Goal: Information Seeking & Learning: Learn about a topic

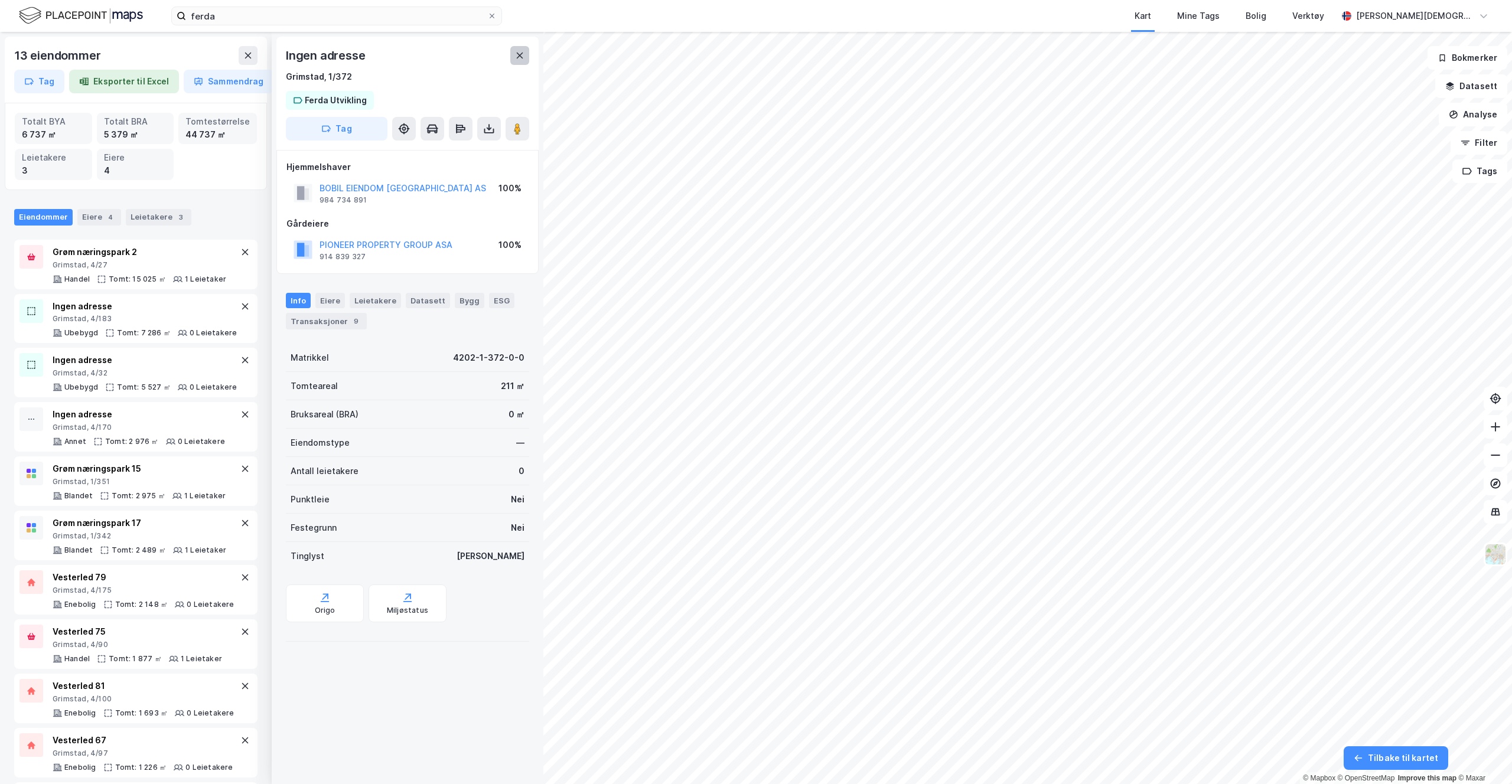
click at [521, 58] on icon at bounding box center [520, 55] width 9 height 9
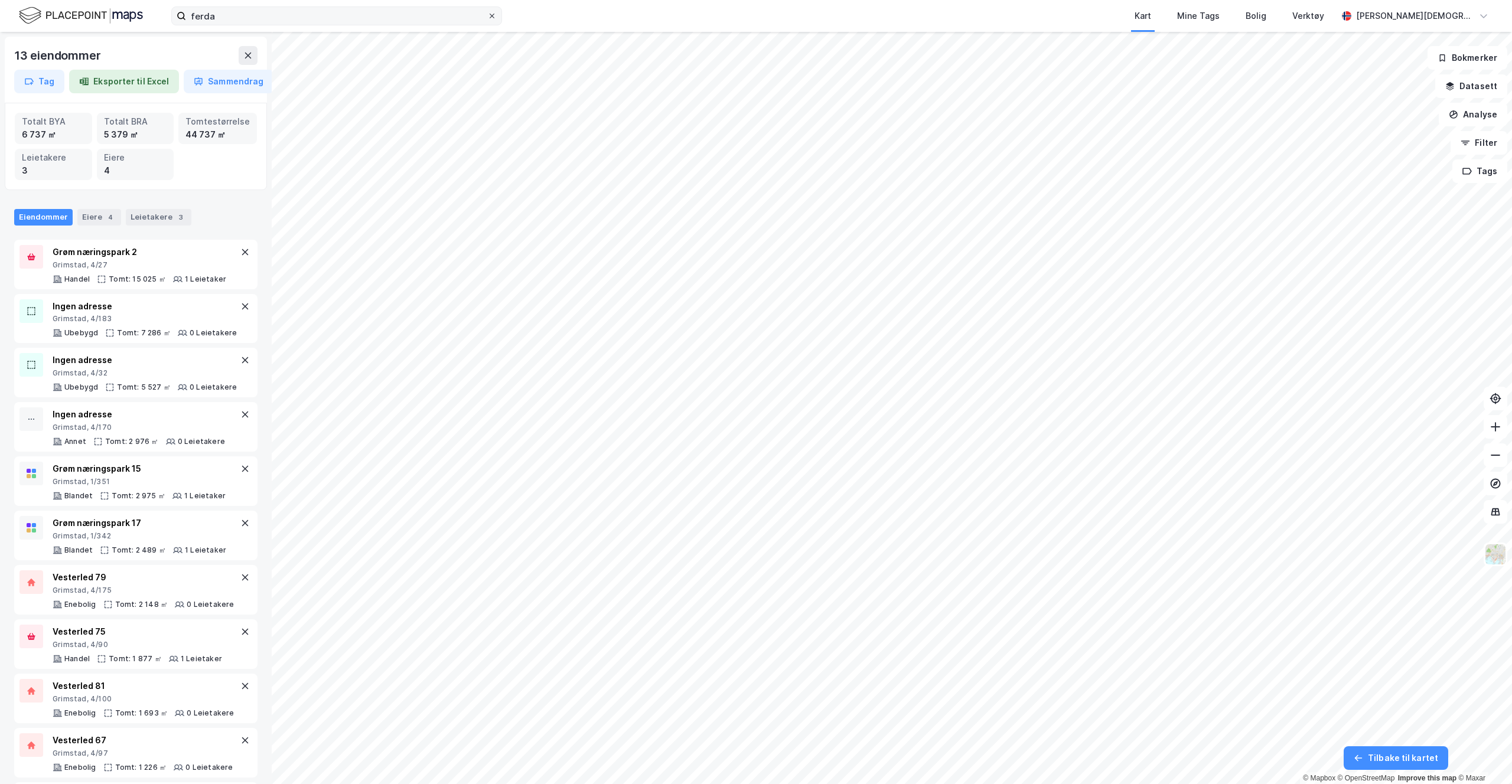
click at [492, 18] on icon at bounding box center [492, 16] width 7 height 7
click at [488, 18] on input "ferda" at bounding box center [336, 16] width 301 height 18
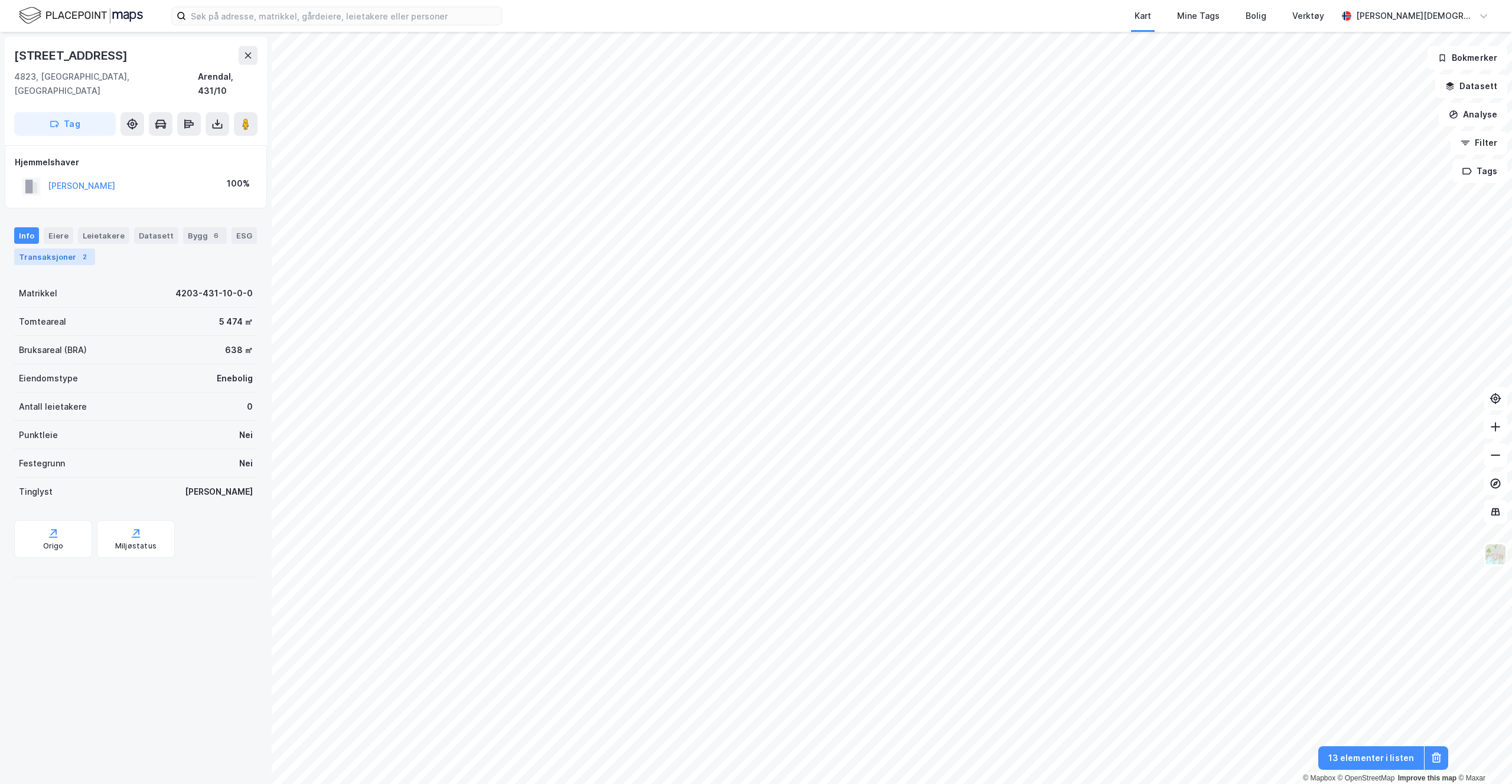
click at [70, 248] on div "Transaksjoner 2" at bounding box center [54, 257] width 81 height 17
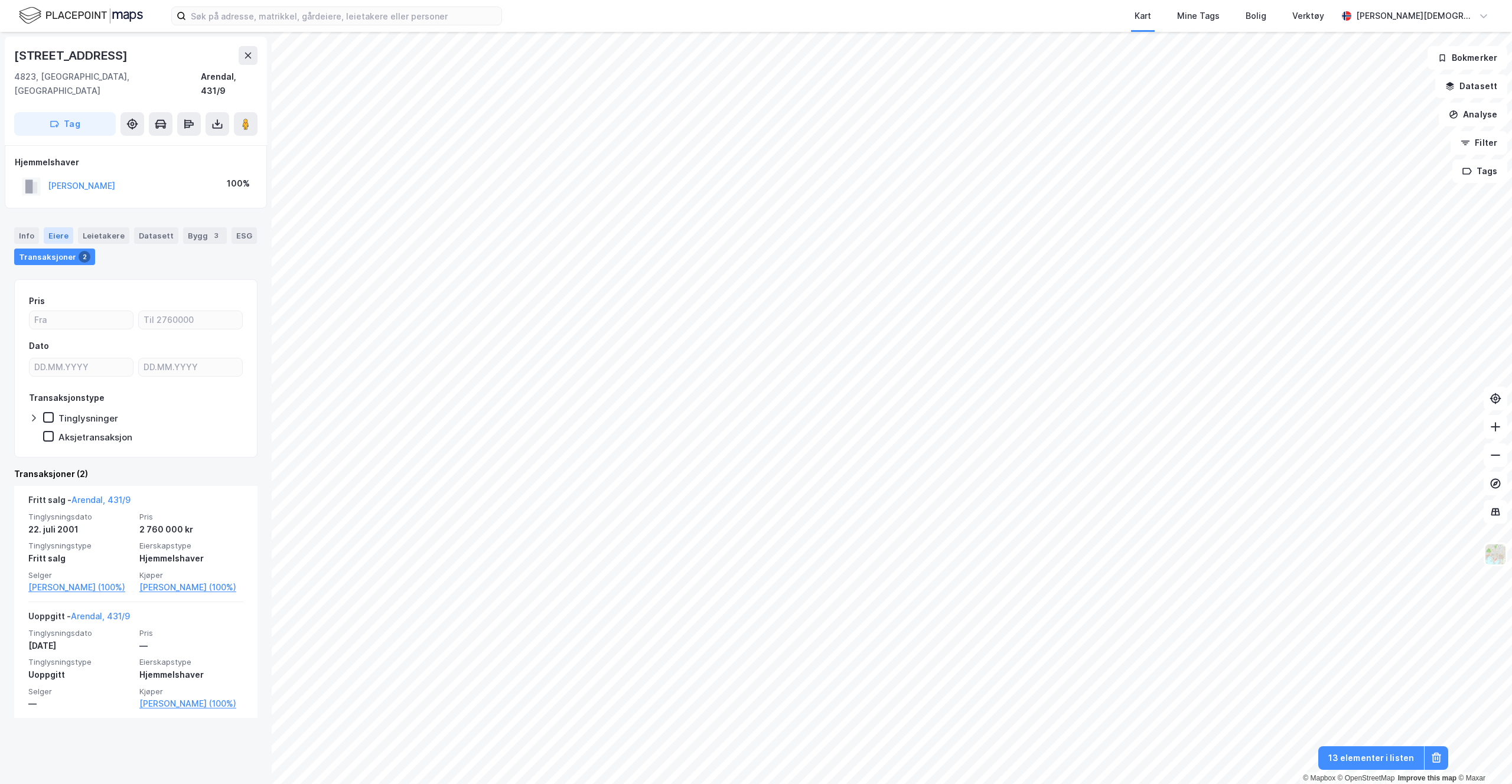
click at [50, 227] on div "Eiere" at bounding box center [58, 235] width 30 height 17
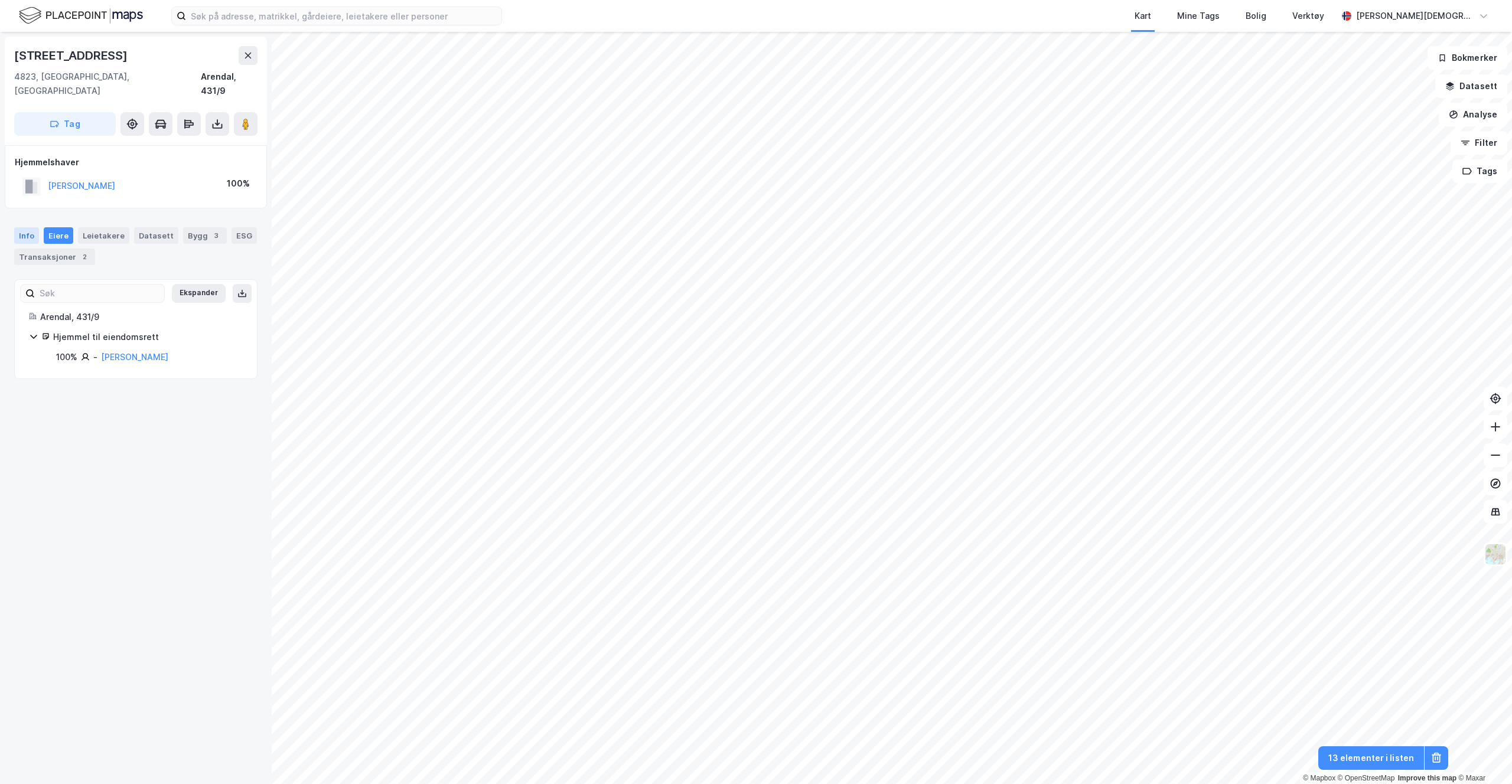
click at [22, 227] on div "Info" at bounding box center [26, 235] width 25 height 17
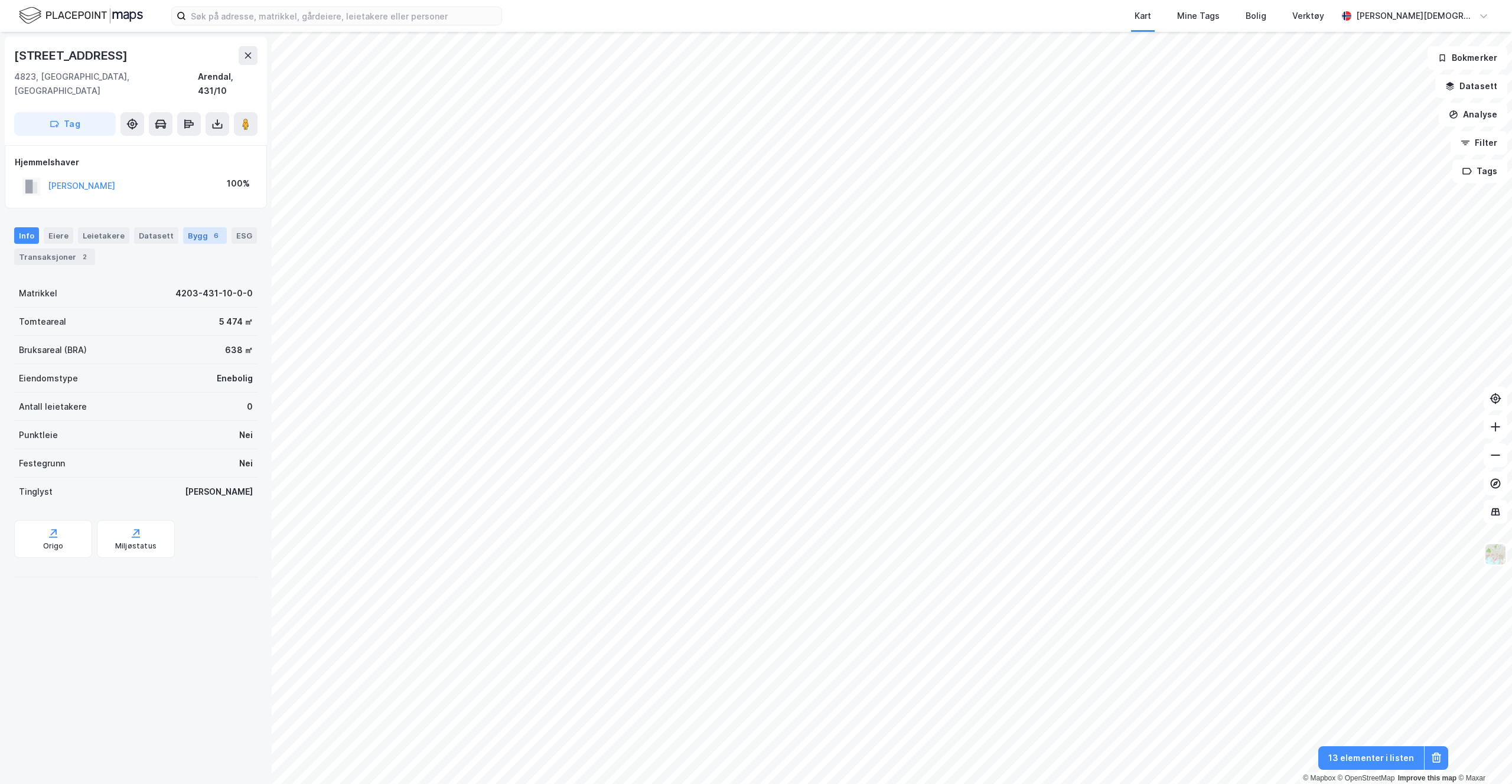
click at [188, 227] on div "Bygg 6" at bounding box center [204, 235] width 43 height 17
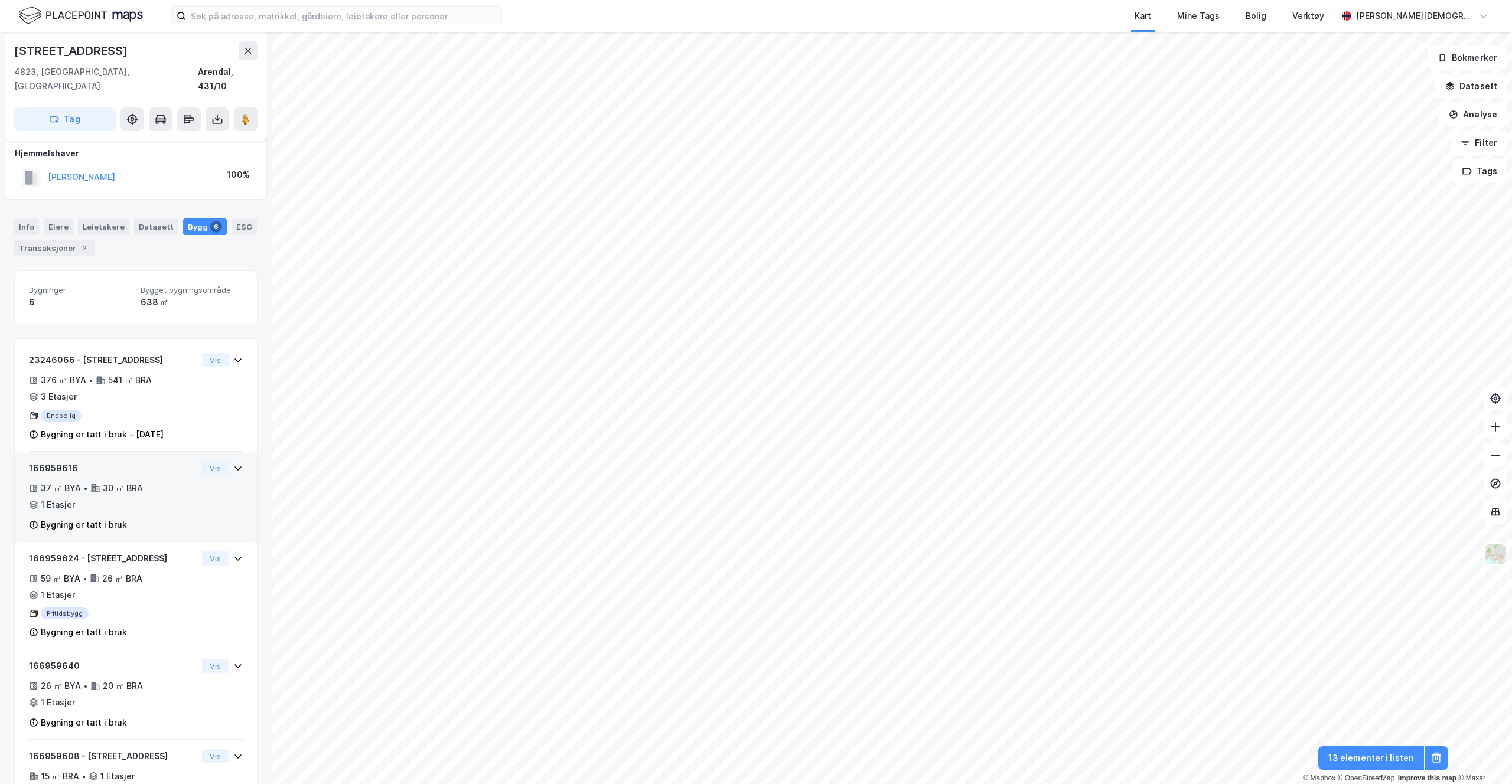
scroll to position [134, 0]
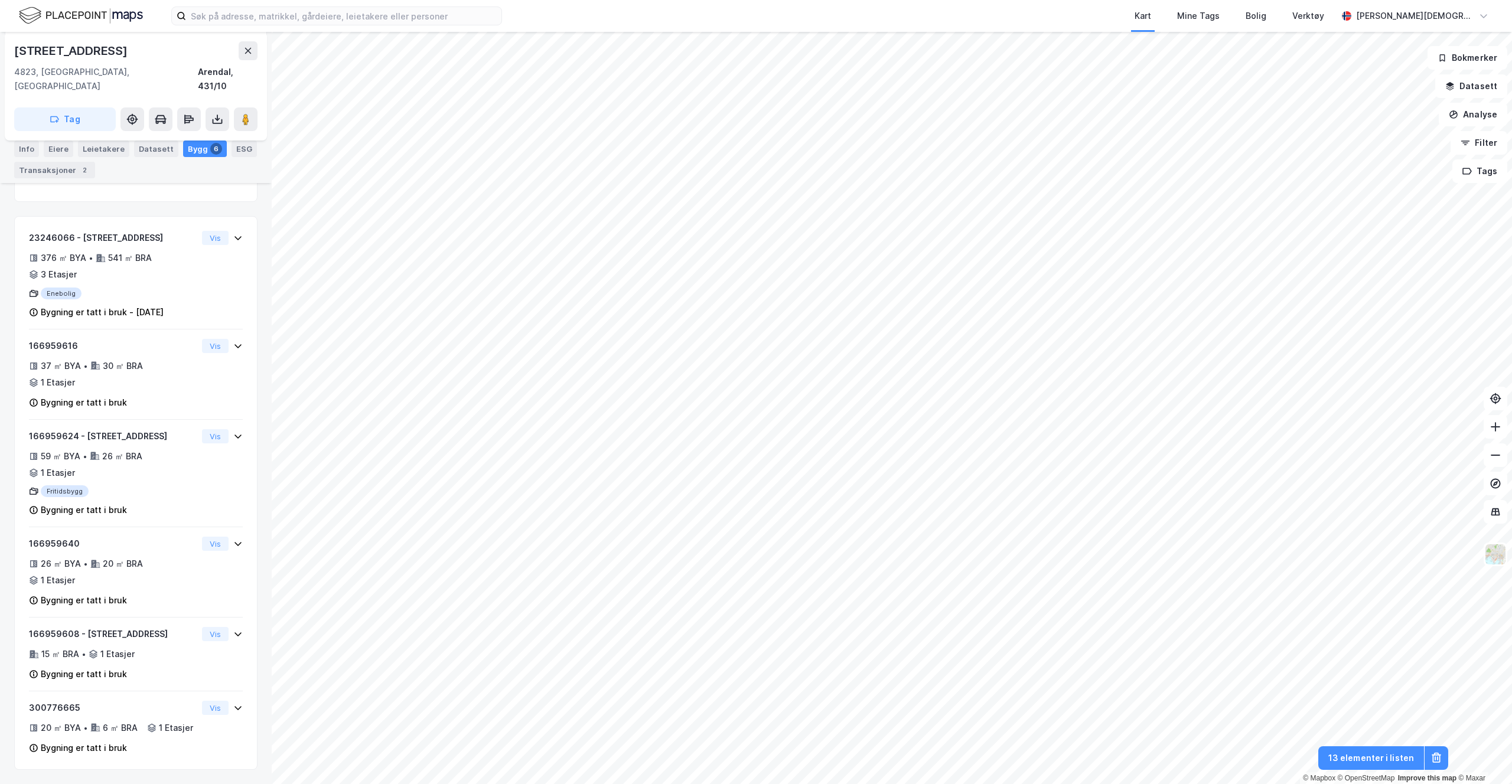
click at [39, 145] on div "Info [PERSON_NAME] Datasett Bygg 6 ESG Transaksjoner 2" at bounding box center [136, 159] width 244 height 38
click at [55, 146] on div "Eiere" at bounding box center [58, 149] width 30 height 17
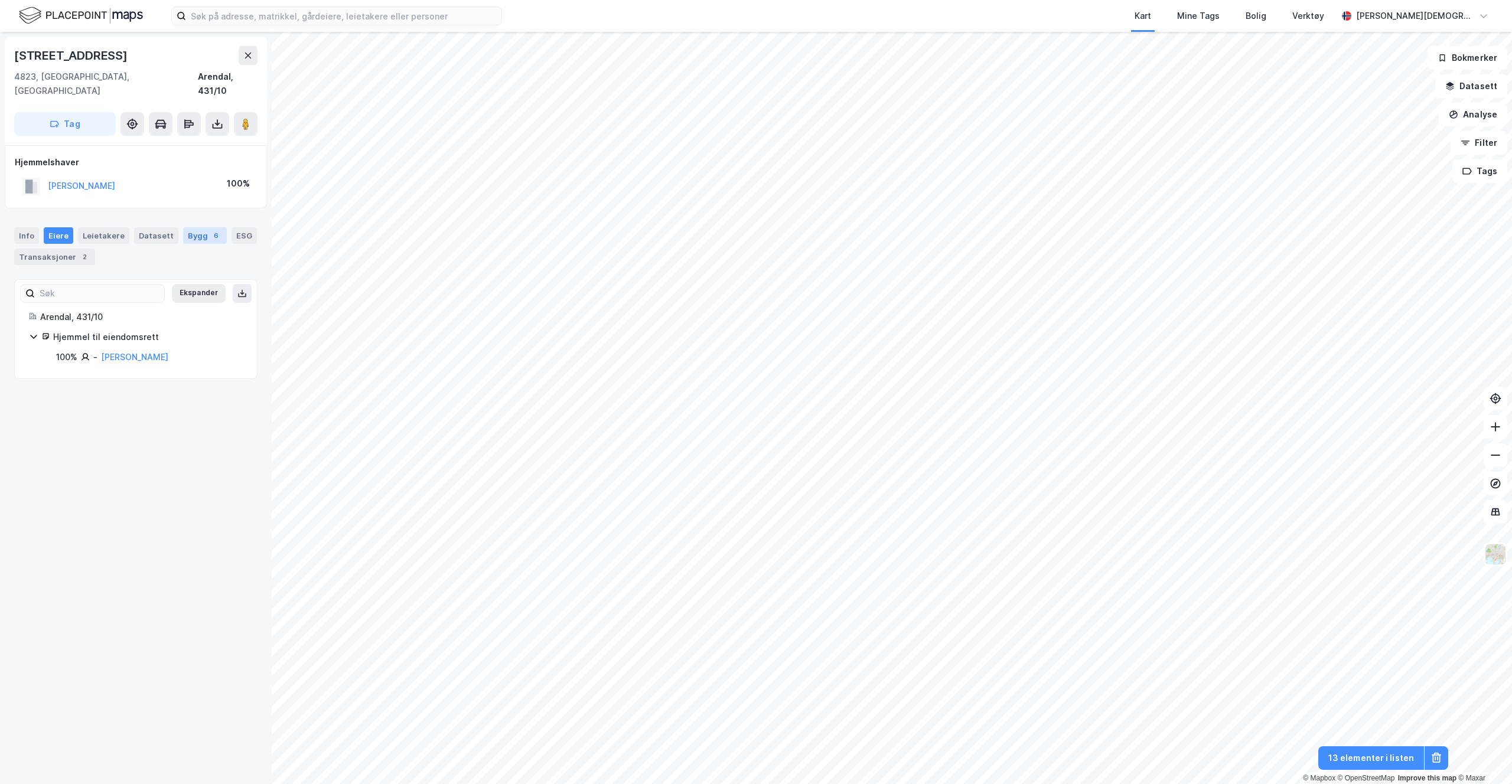
click at [211, 230] on div "6" at bounding box center [216, 235] width 12 height 12
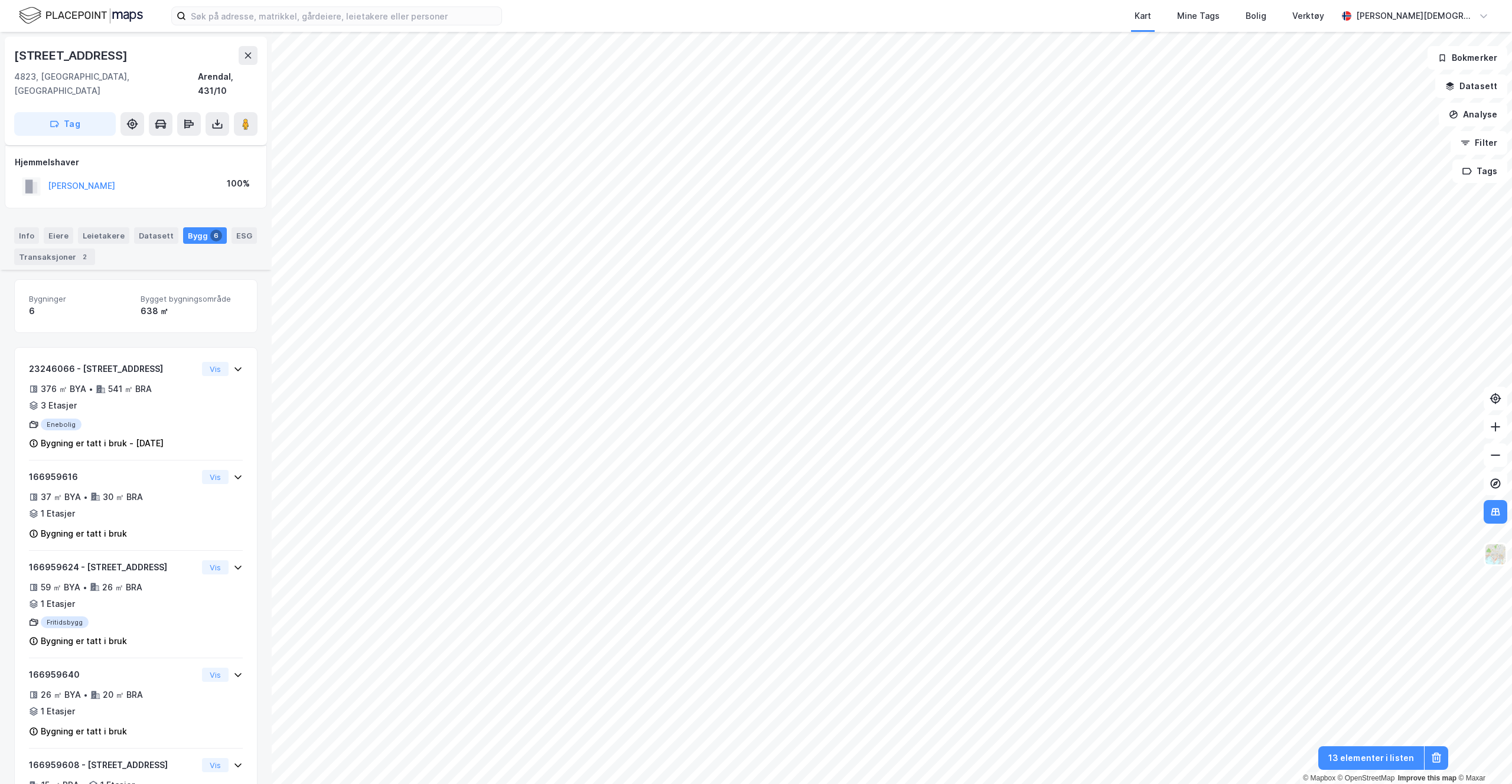
scroll to position [134, 0]
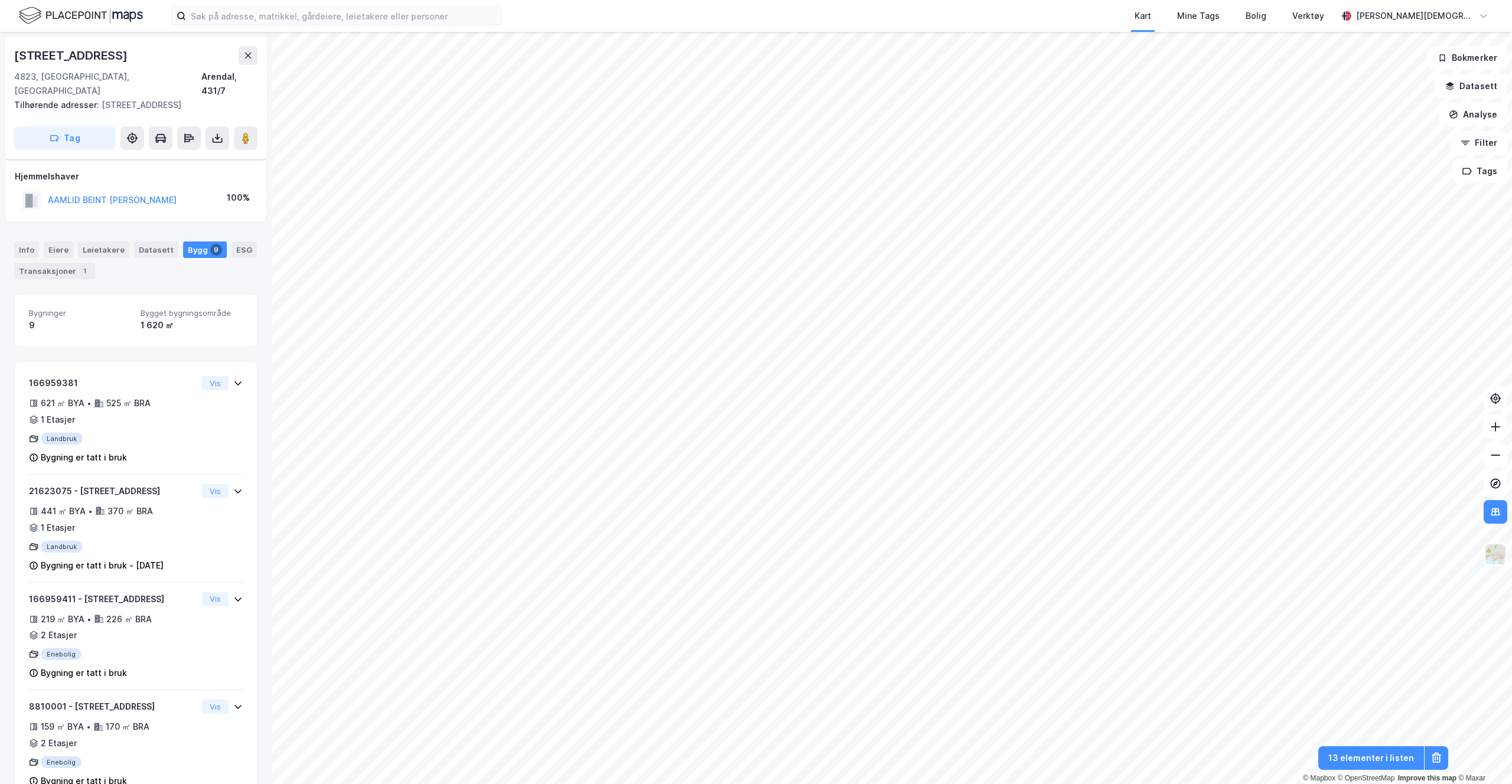
scroll to position [134, 0]
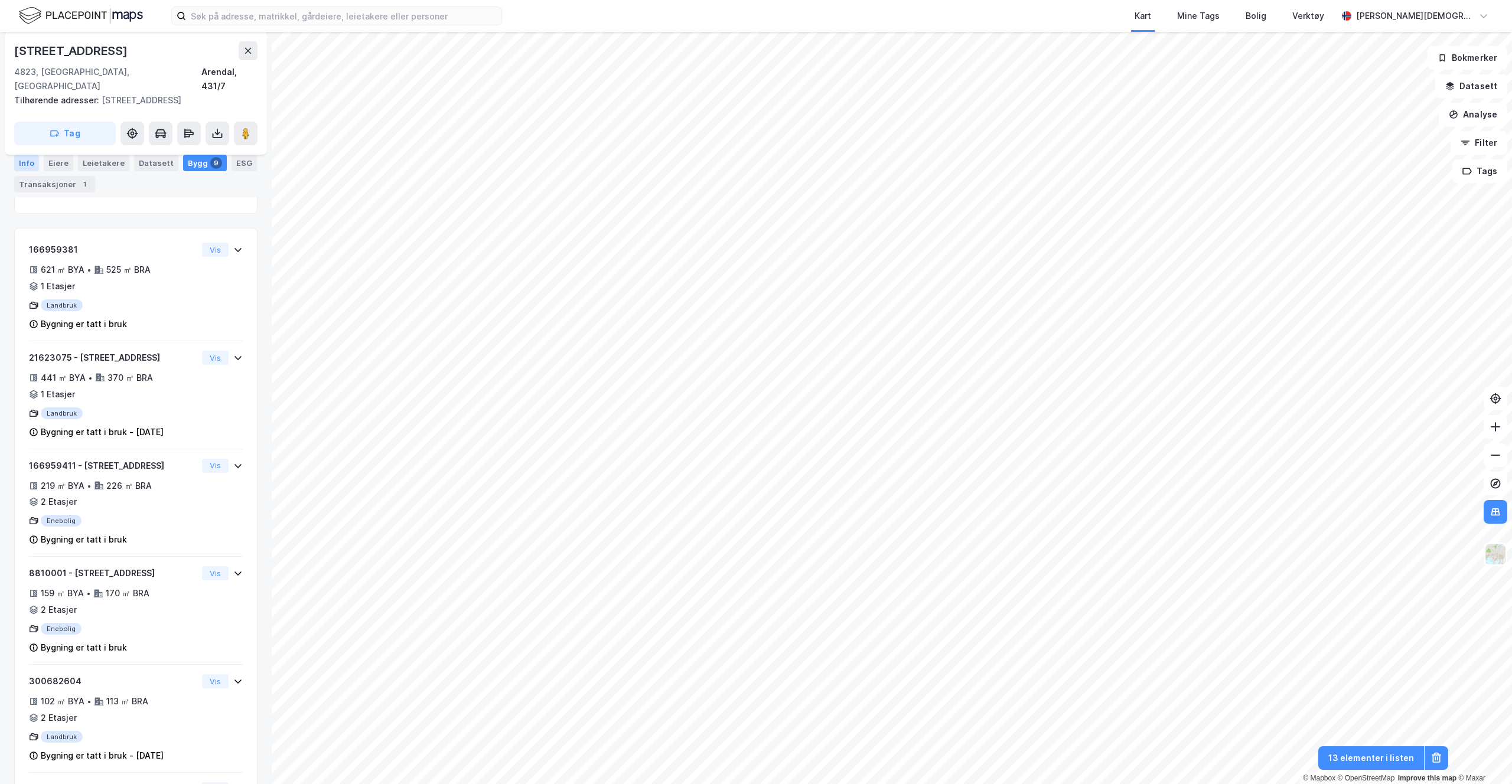
click at [30, 163] on div "Info" at bounding box center [26, 163] width 25 height 17
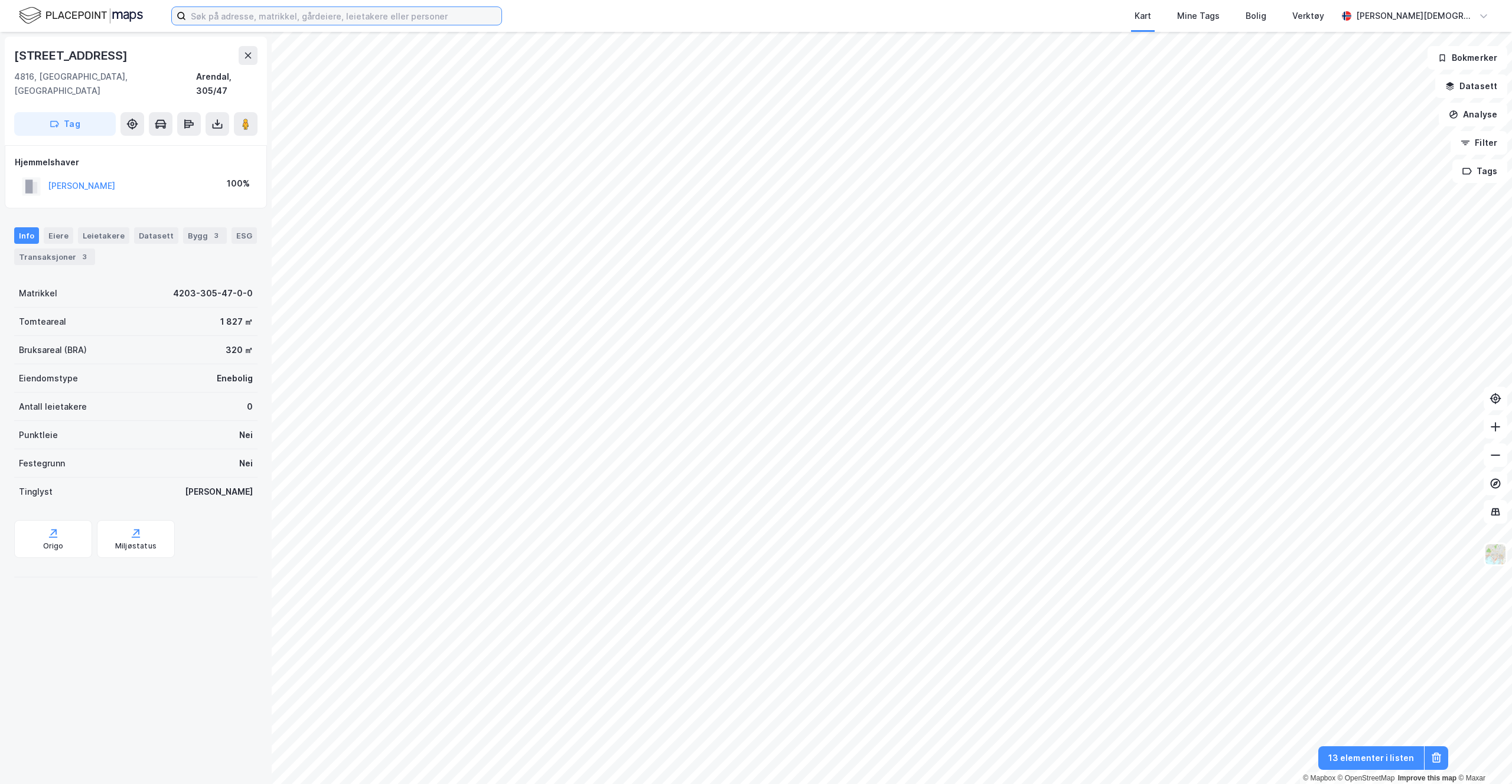
click at [222, 9] on input at bounding box center [344, 16] width 316 height 18
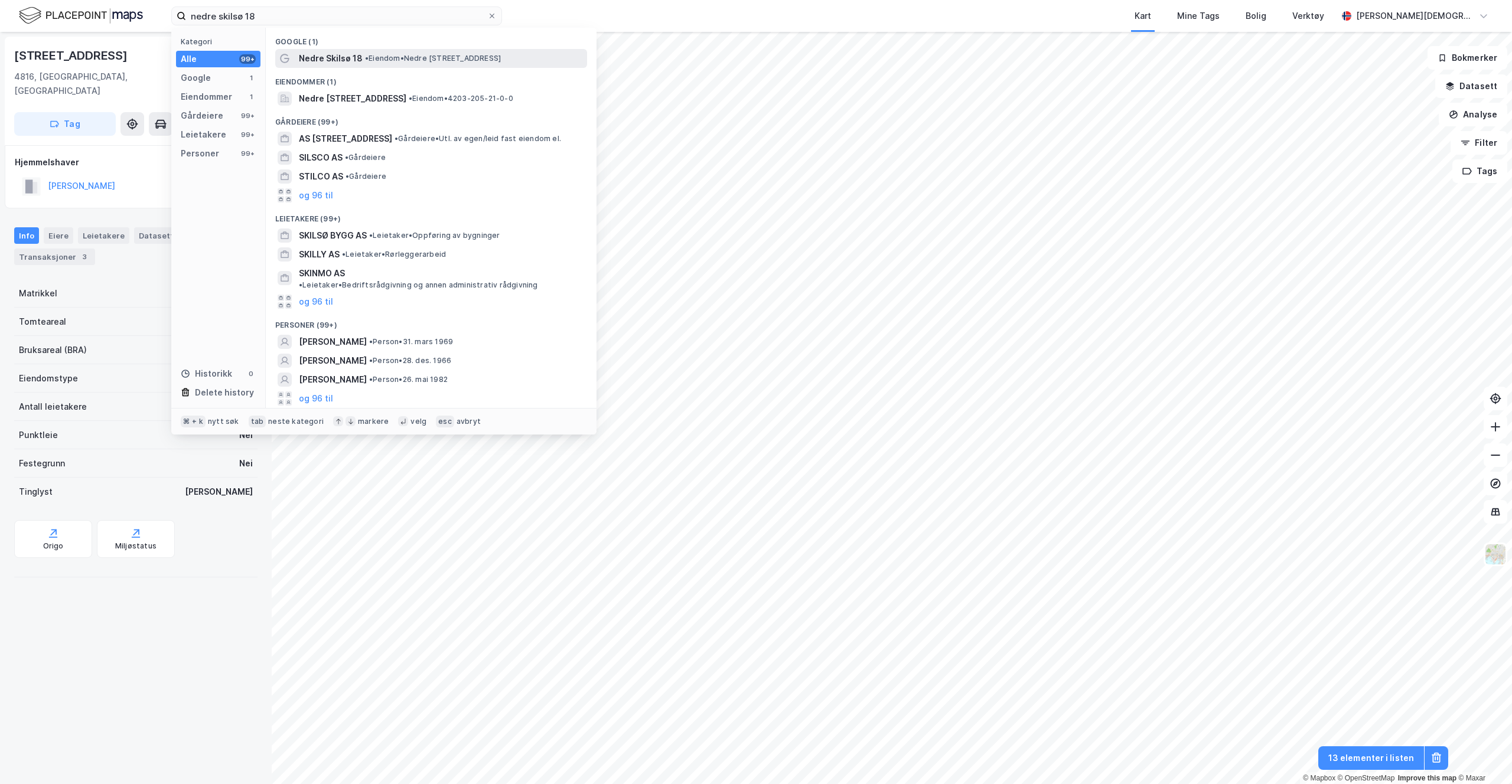
click at [402, 56] on span "• Eiendom • Nedre [STREET_ADDRESS]" at bounding box center [432, 58] width 136 height 9
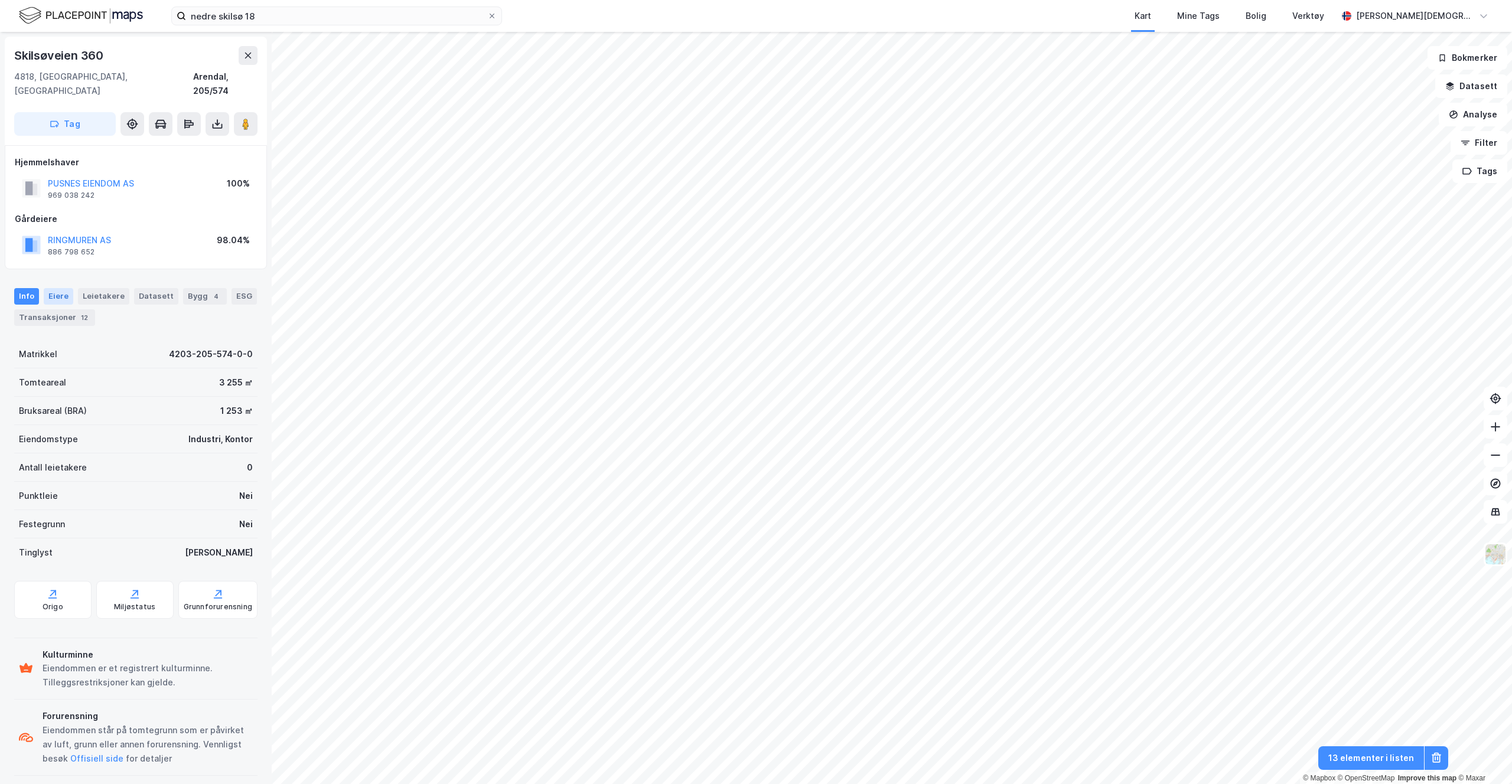
click at [65, 288] on div "Eiere" at bounding box center [58, 296] width 30 height 17
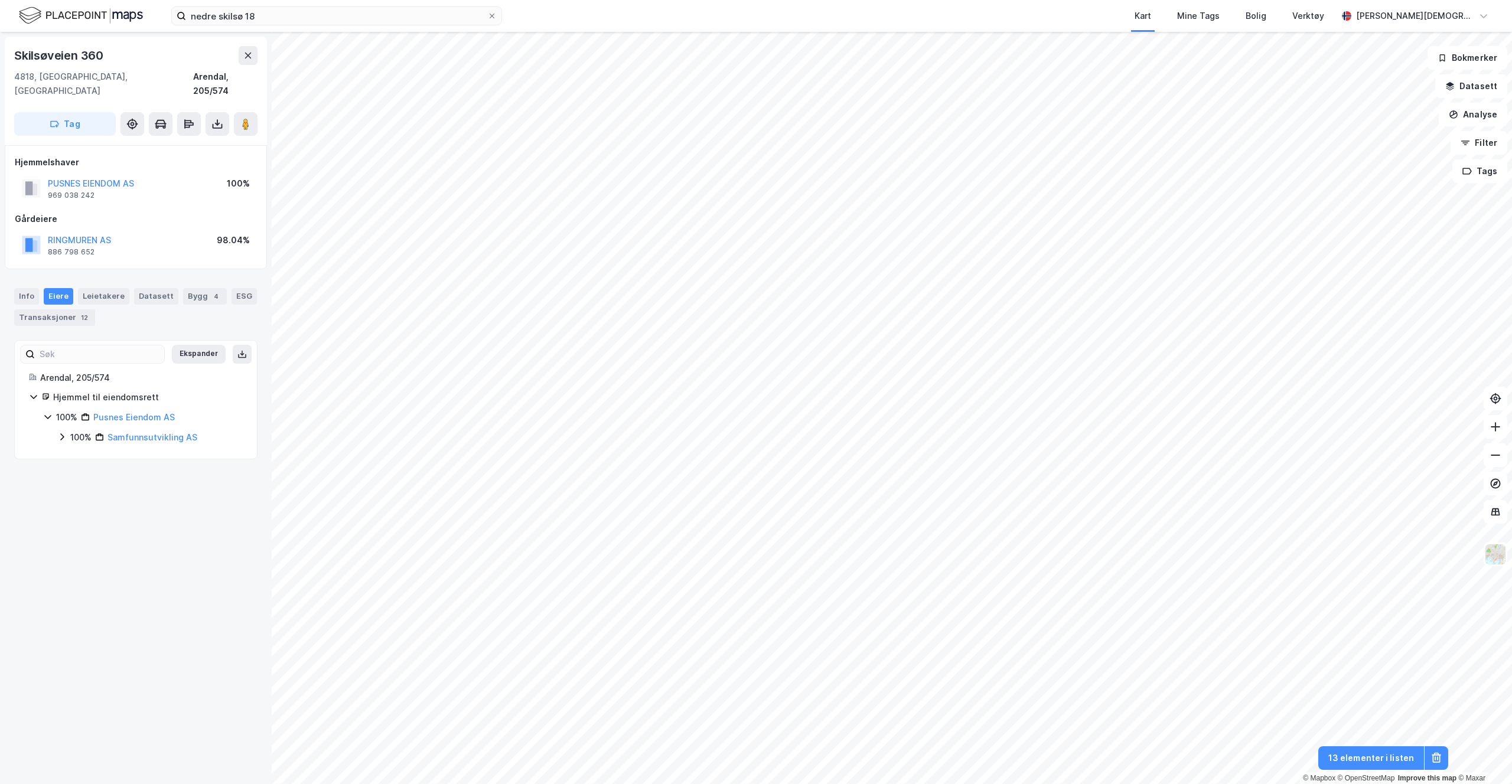
click at [82, 430] on div "100%" at bounding box center [80, 437] width 21 height 14
click at [103, 451] on div "100%" at bounding box center [94, 457] width 21 height 14
click at [101, 471] on div "98%" at bounding box center [107, 477] width 18 height 14
click at [99, 471] on div "98%" at bounding box center [107, 477] width 18 height 14
click at [100, 491] on div "2%" at bounding box center [104, 498] width 12 height 14
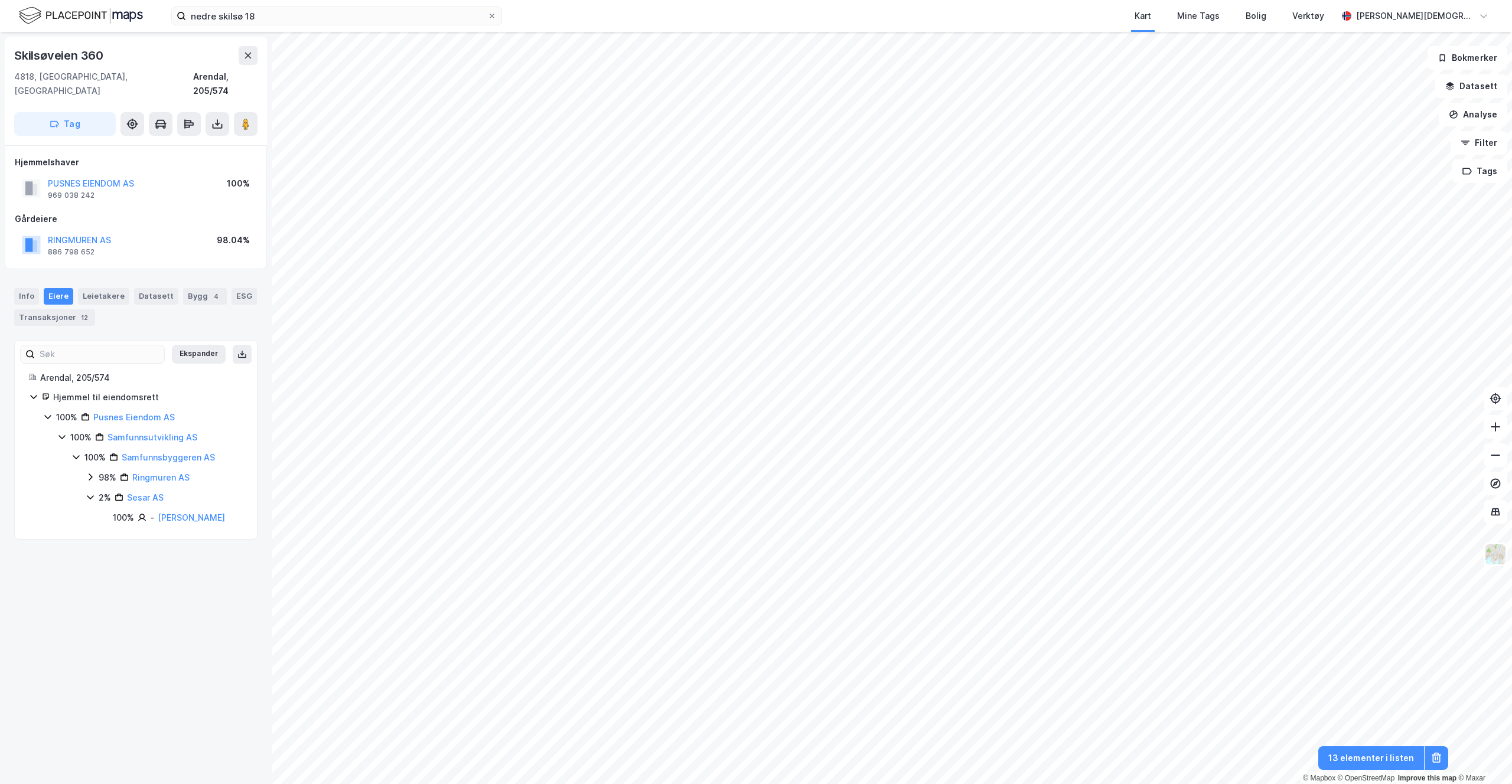
click at [101, 491] on div "2%" at bounding box center [104, 498] width 12 height 14
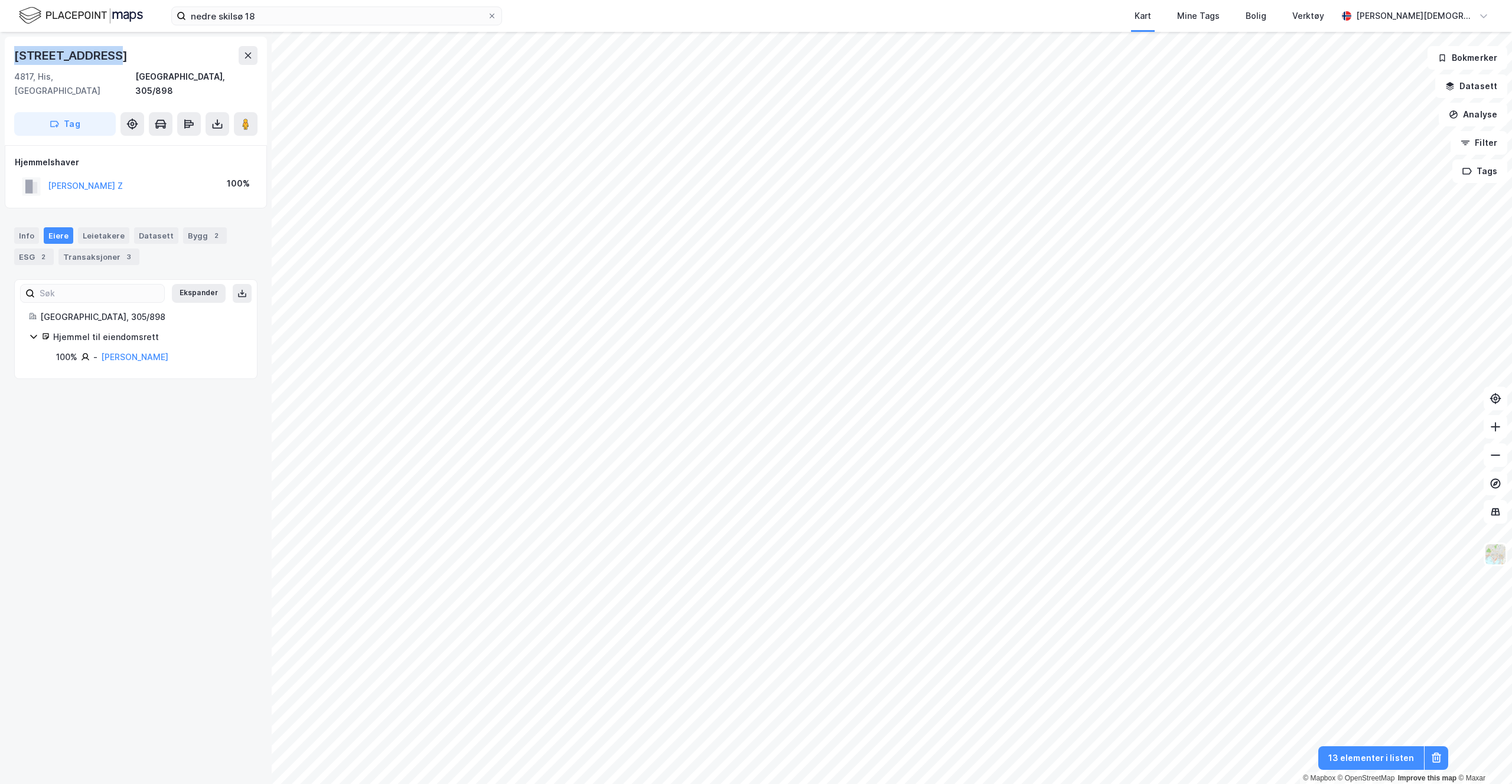
drag, startPoint x: 14, startPoint y: 53, endPoint x: 139, endPoint y: 63, distance: 125.4
click at [139, 63] on div "[STREET_ADDRESS]" at bounding box center [136, 55] width 244 height 18
click at [237, 113] on button at bounding box center [246, 125] width 24 height 24
click at [183, 227] on div "Bygg 2" at bounding box center [204, 235] width 43 height 17
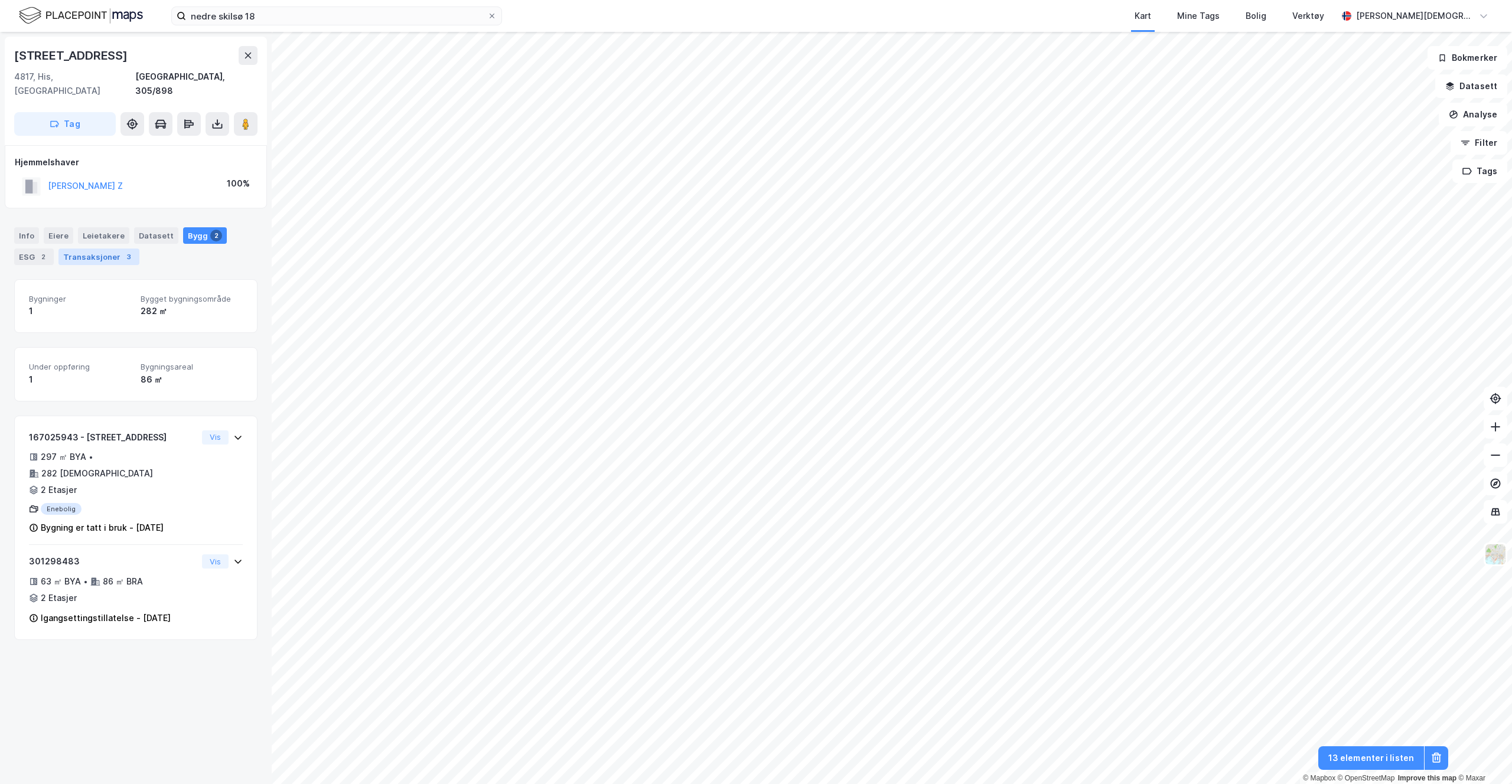
click at [105, 248] on div "Transaksjoner 3" at bounding box center [99, 257] width 81 height 17
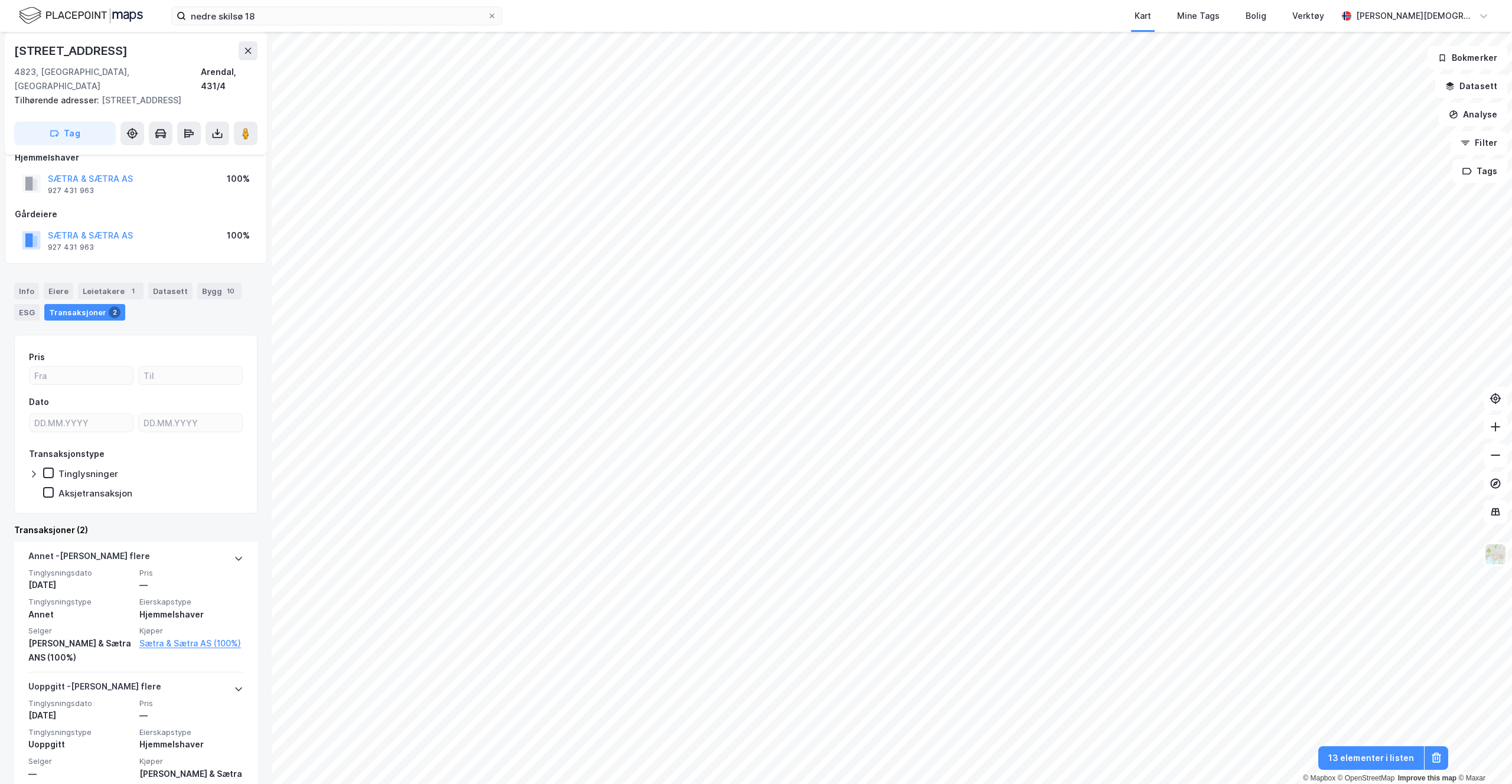
scroll to position [37, 0]
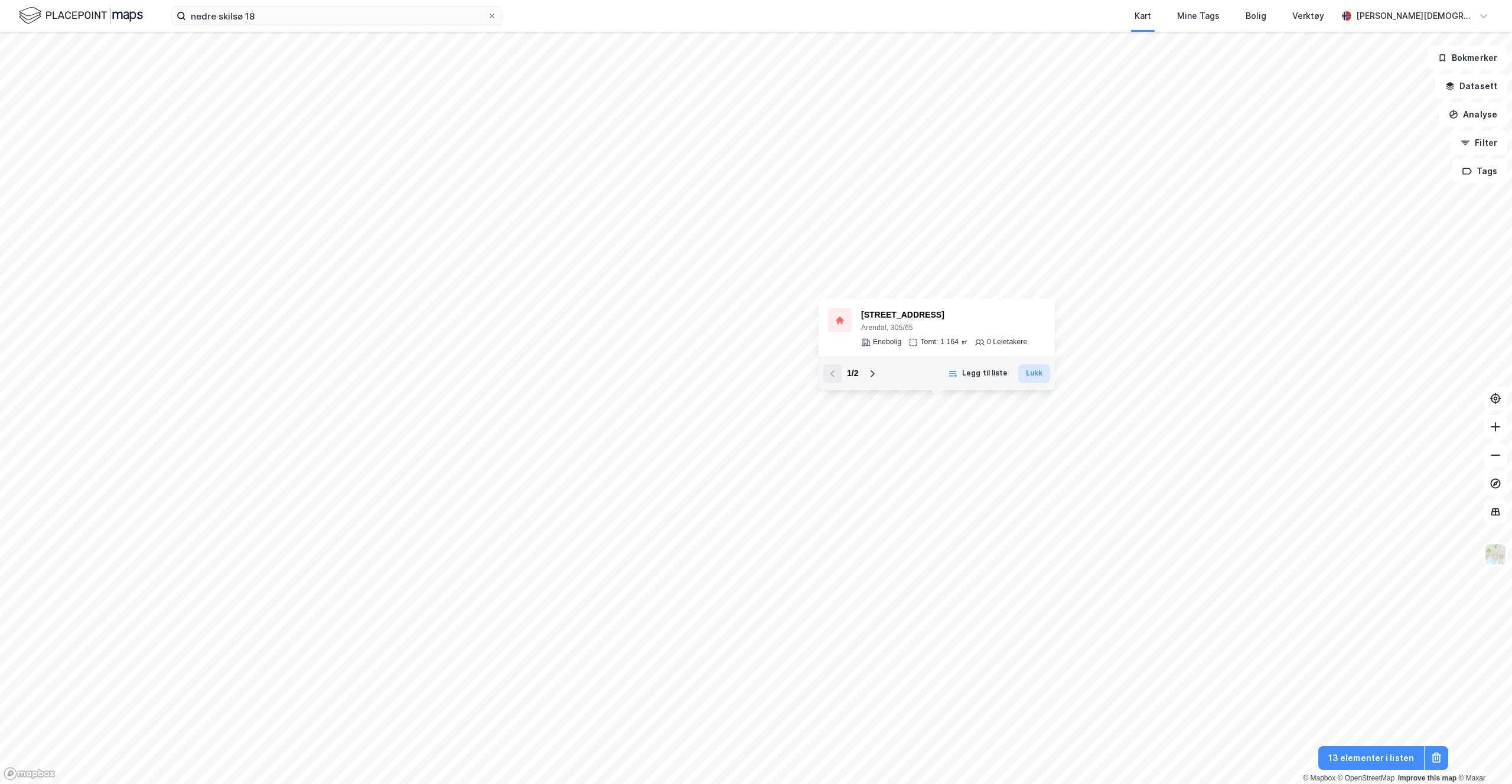
click at [1033, 373] on button "Lukk" at bounding box center [1034, 374] width 32 height 18
click at [877, 378] on icon at bounding box center [873, 374] width 9 height 9
click at [845, 375] on div "2 / 2" at bounding box center [853, 374] width 58 height 18
click at [839, 375] on button at bounding box center [833, 374] width 18 height 18
click at [1034, 373] on button "Lukk" at bounding box center [1034, 374] width 32 height 18
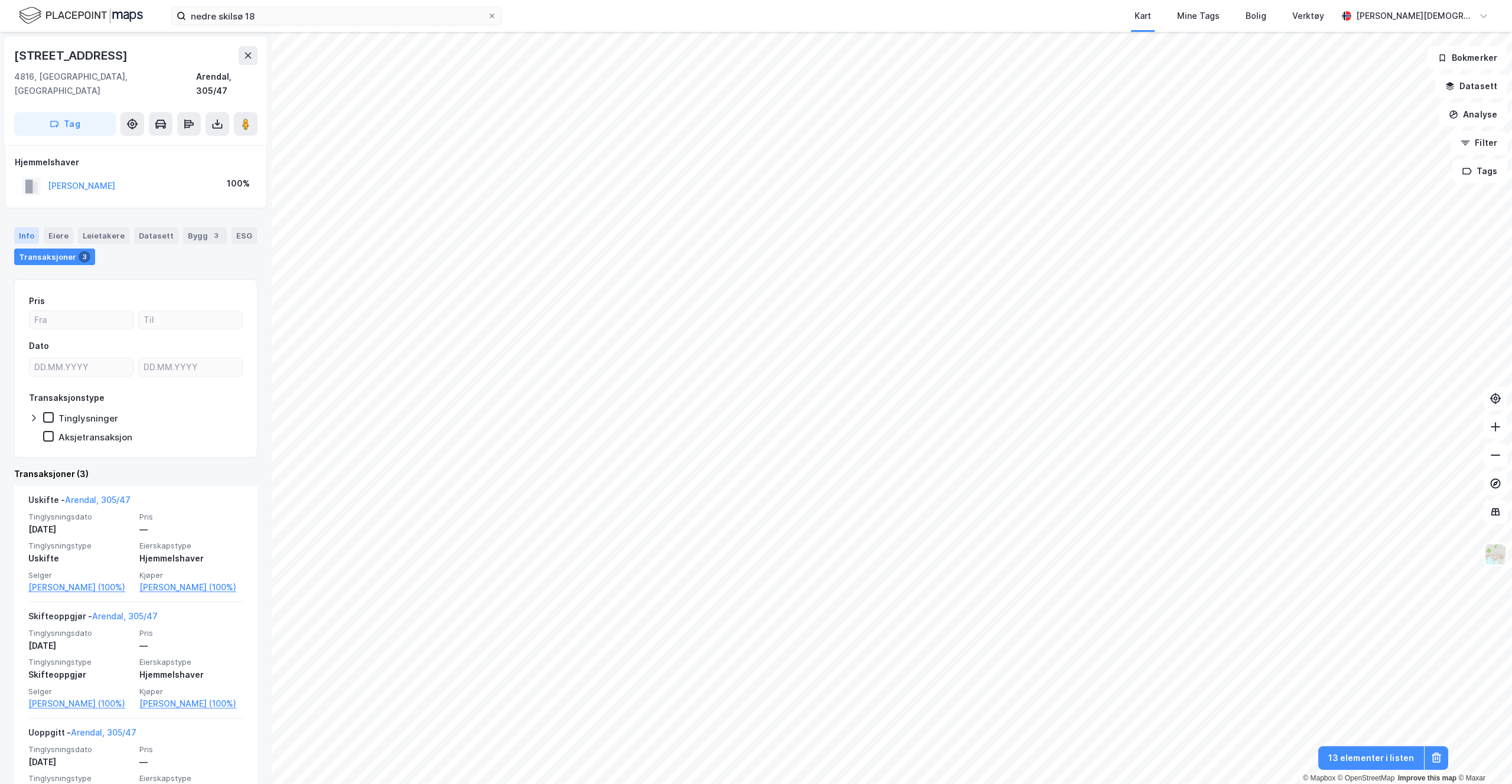
click at [25, 227] on div "Info" at bounding box center [26, 235] width 25 height 17
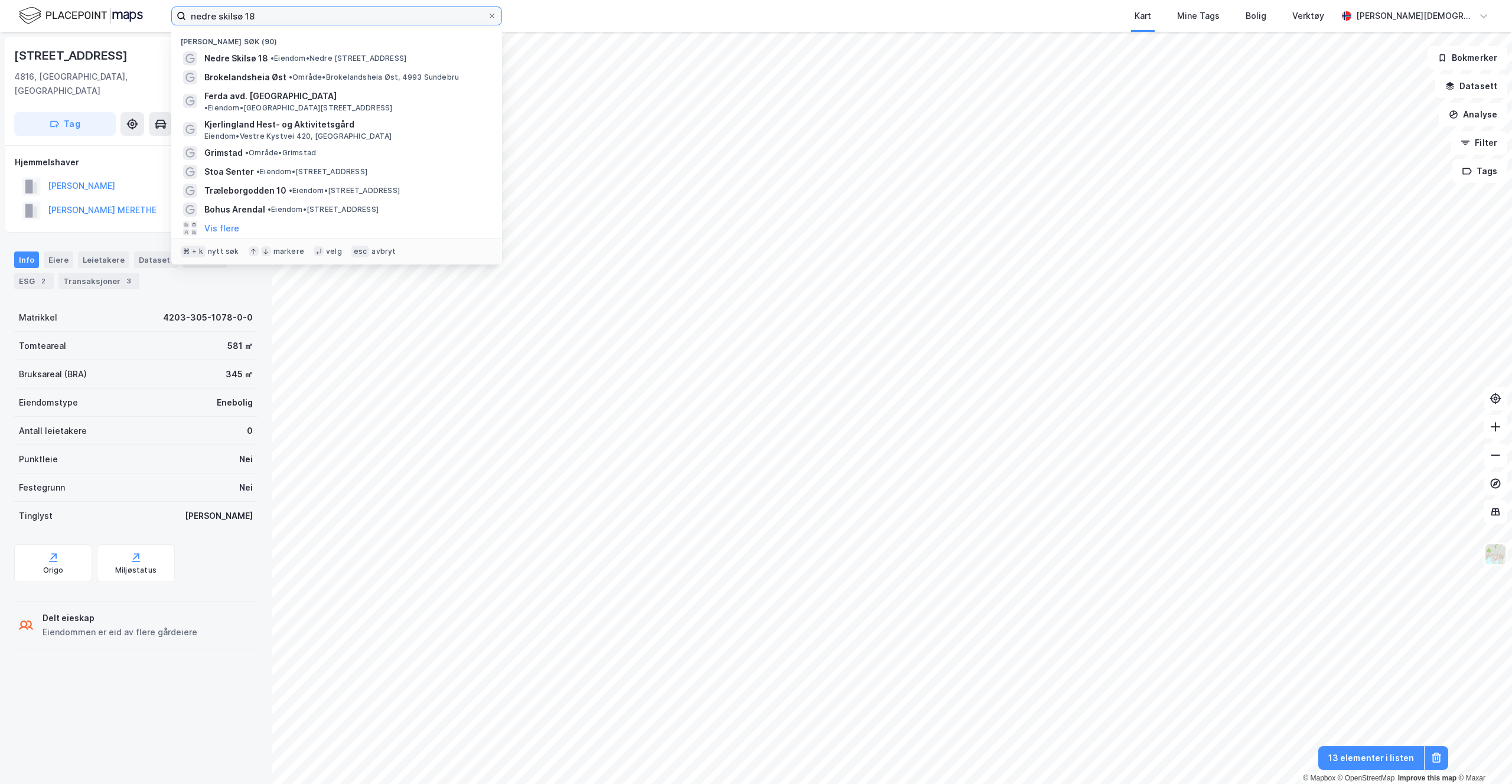
click at [276, 20] on input "nedre skilsø 18" at bounding box center [336, 16] width 301 height 18
click at [276, 18] on input "nedre skilsø 18" at bounding box center [336, 16] width 301 height 18
click at [276, 18] on input "nedre skilsø 18" at bounding box center [336, 16] width 301 height 18
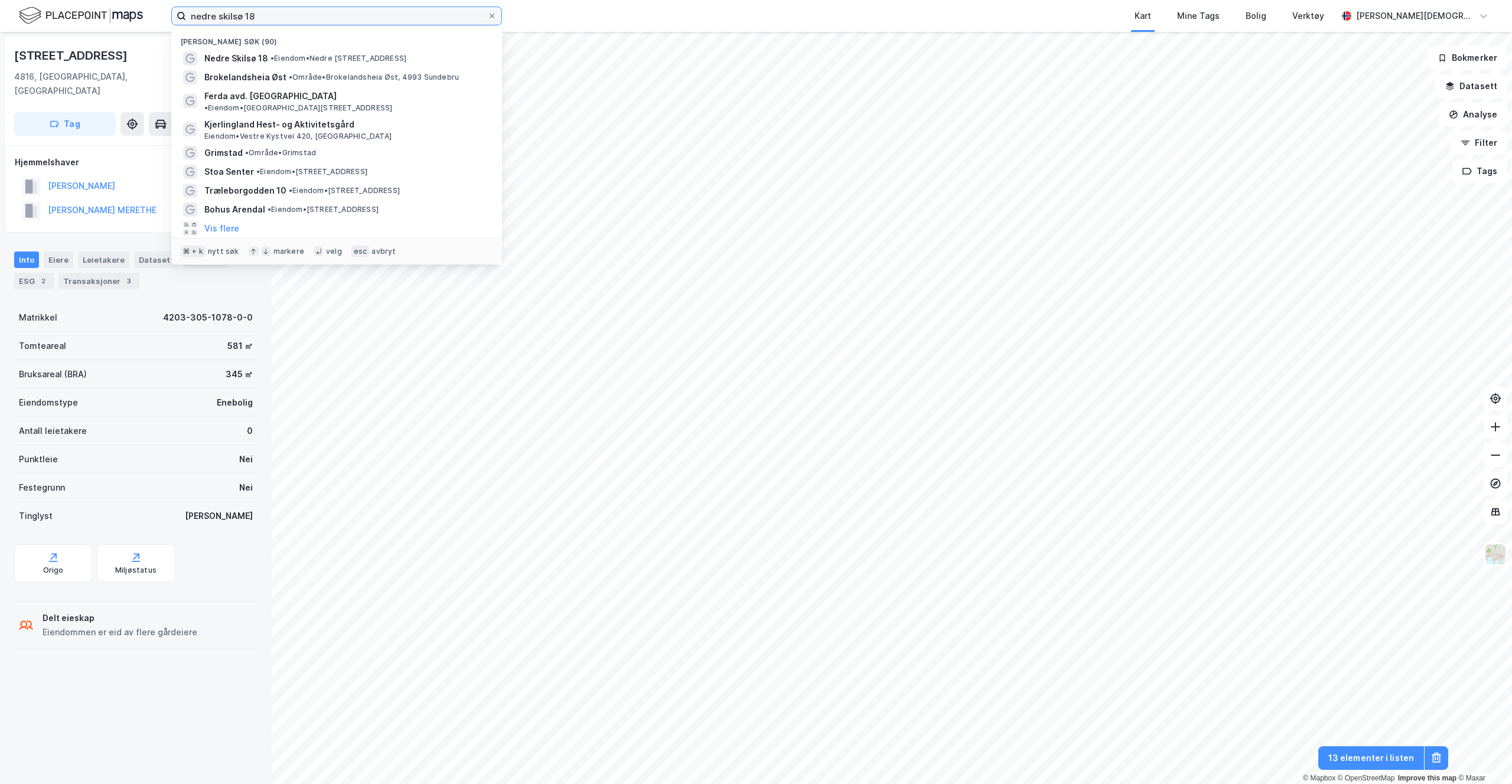
paste input "[STREET_ADDRESS]"
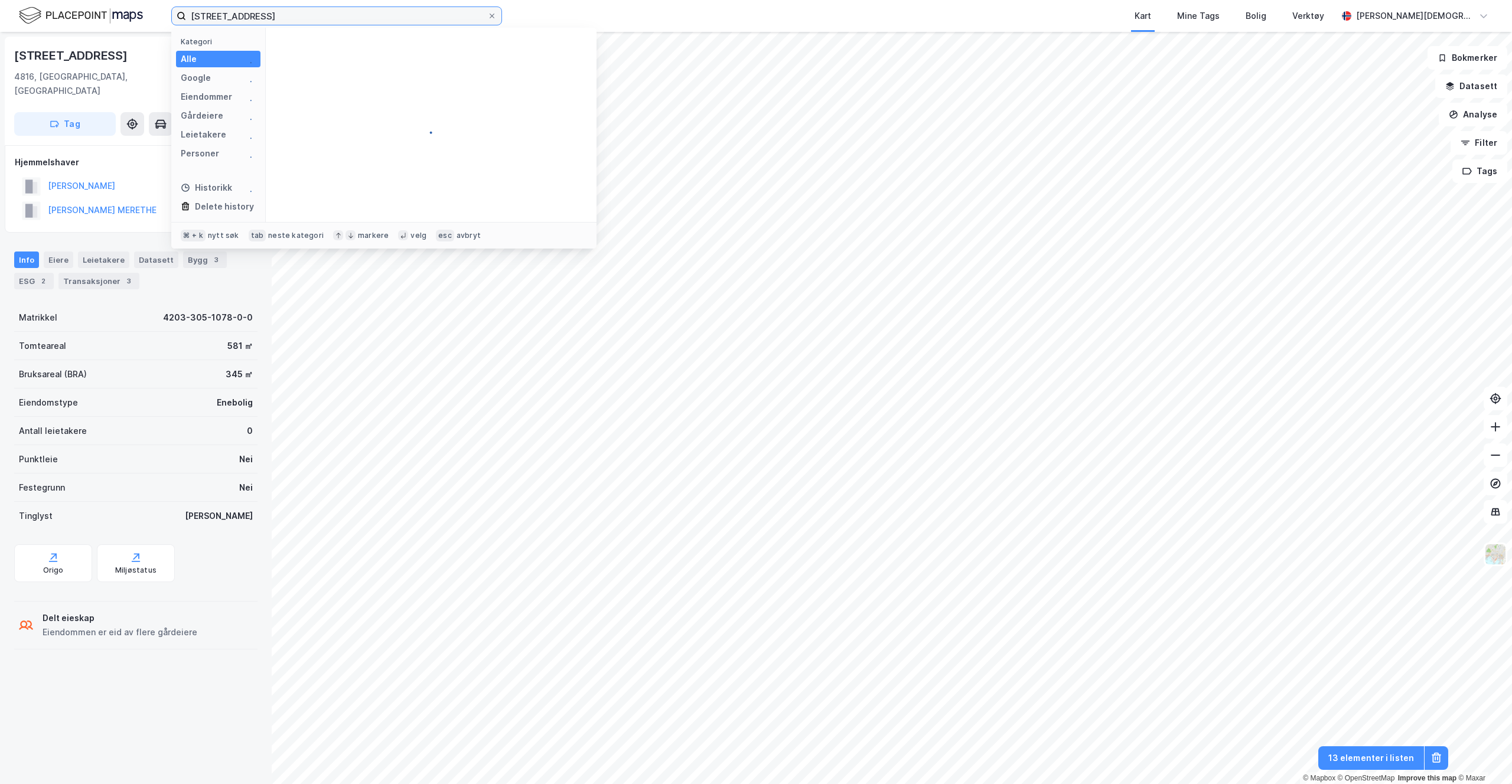
type input "[STREET_ADDRESS]"
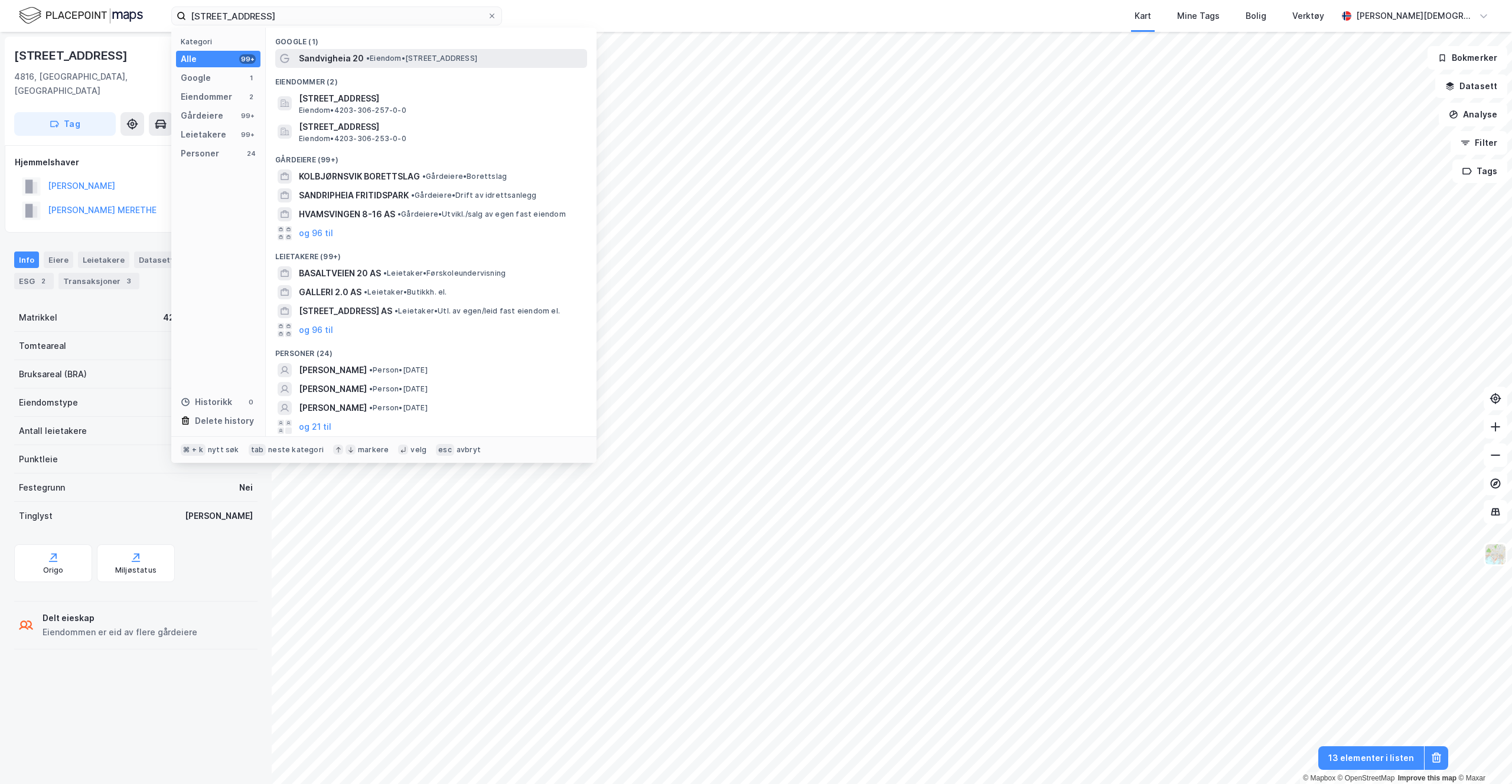
click at [358, 59] on span "Sandvigheia 20" at bounding box center [332, 58] width 65 height 14
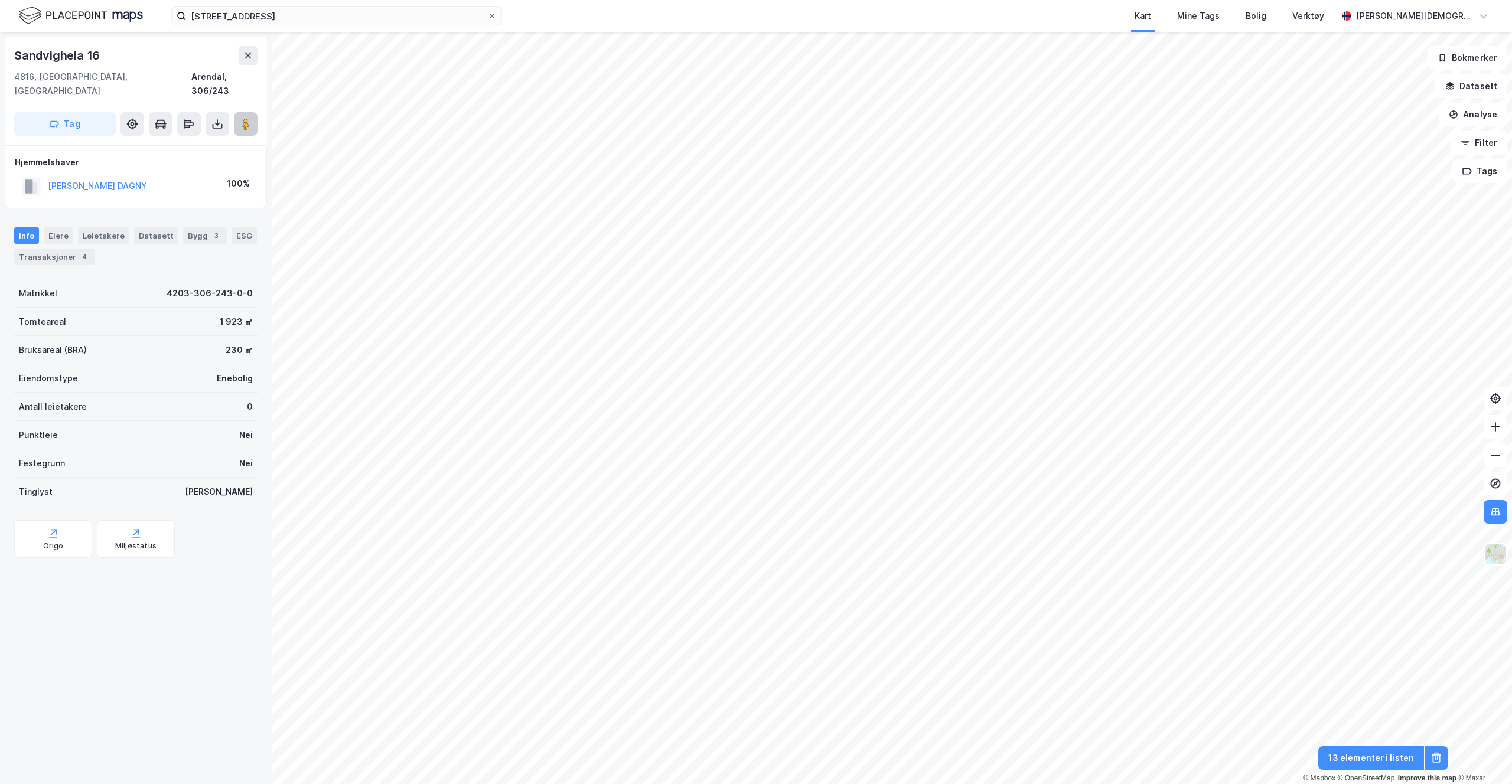
click at [245, 118] on image at bounding box center [246, 124] width 7 height 12
